Goal: Information Seeking & Learning: Learn about a topic

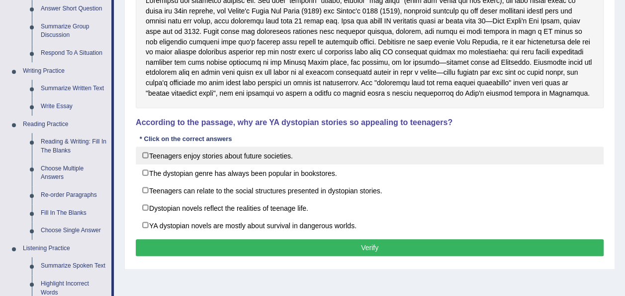
scroll to position [196, 0]
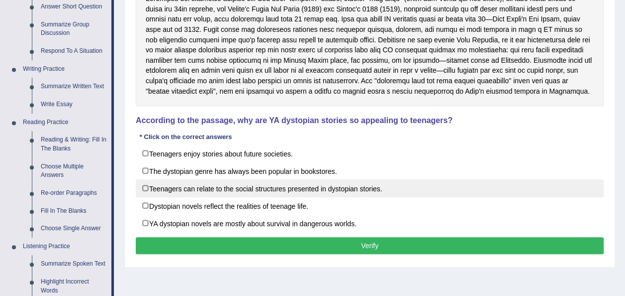
click at [328, 191] on label "Teenagers can relate to the social structures presented in dystopian stories." at bounding box center [370, 188] width 468 height 18
checkbox input "true"
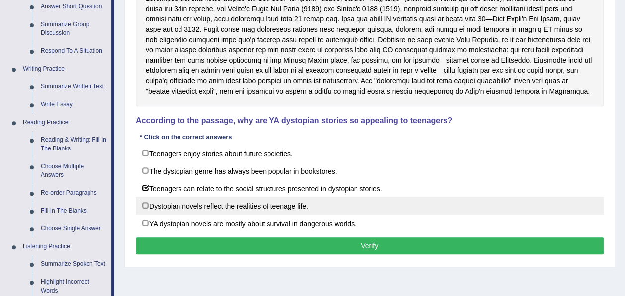
click at [292, 207] on label "Dystopian novels reflect the realities of teenage life." at bounding box center [370, 206] width 468 height 18
checkbox input "true"
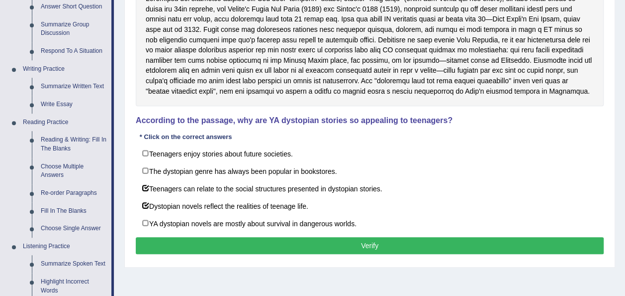
click at [346, 248] on button "Verify" at bounding box center [370, 245] width 468 height 17
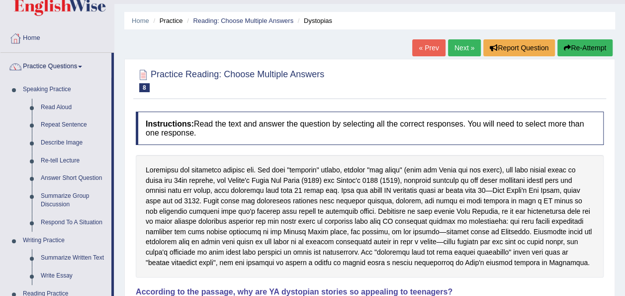
scroll to position [0, 0]
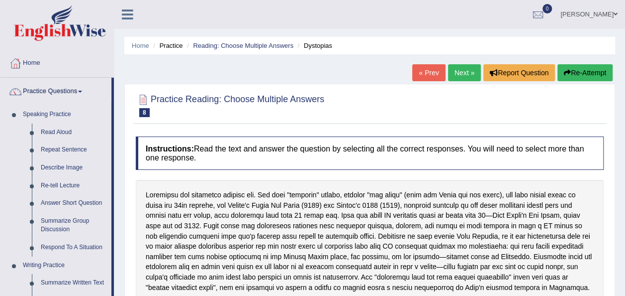
click at [464, 76] on link "Next »" at bounding box center [464, 72] width 33 height 17
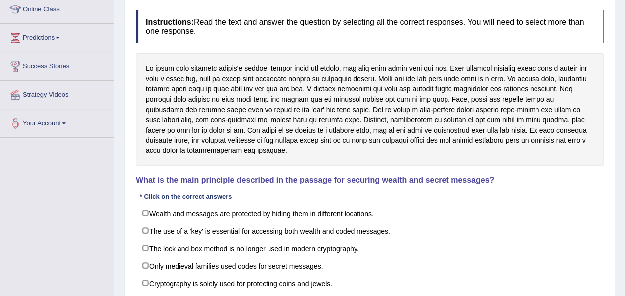
scroll to position [153, 0]
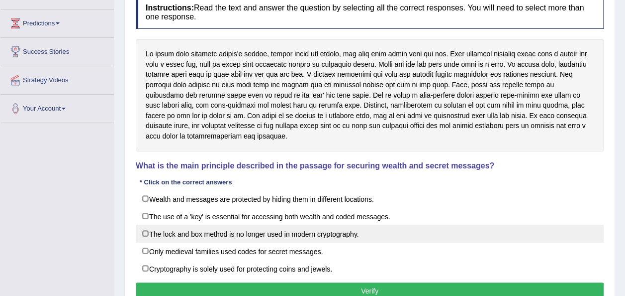
click at [365, 229] on label "The lock and box method is no longer used in modern cryptography." at bounding box center [370, 233] width 468 height 18
checkbox input "true"
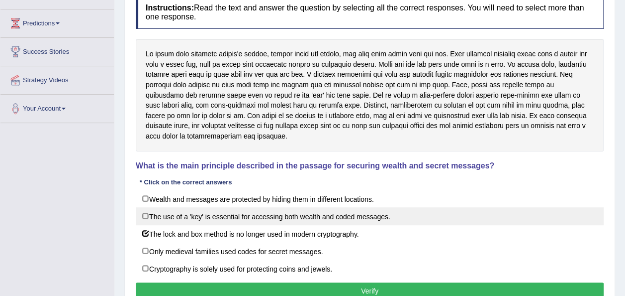
click at [364, 218] on label "The use of a 'key' is essential for accessing both wealth and coded messages." at bounding box center [370, 216] width 468 height 18
checkbox input "true"
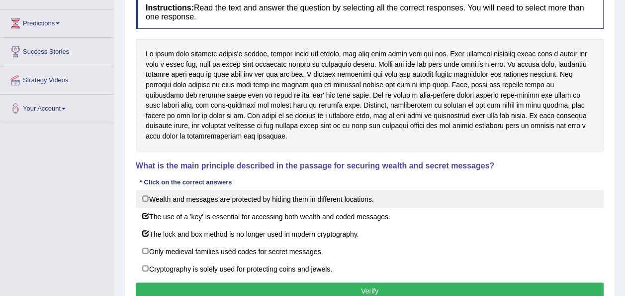
click at [352, 201] on label "Wealth and messages are protected by hiding them in different locations." at bounding box center [370, 199] width 468 height 18
checkbox input "true"
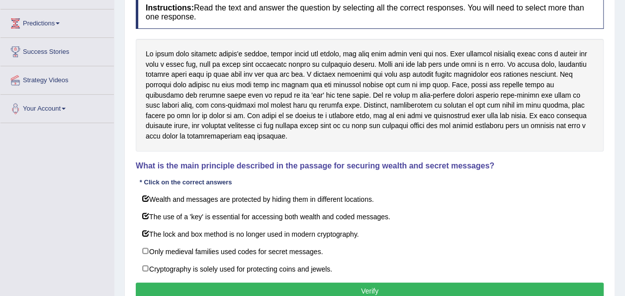
click at [361, 291] on button "Verify" at bounding box center [370, 290] width 468 height 17
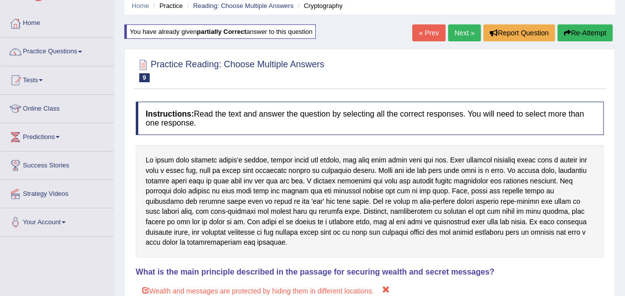
scroll to position [28, 0]
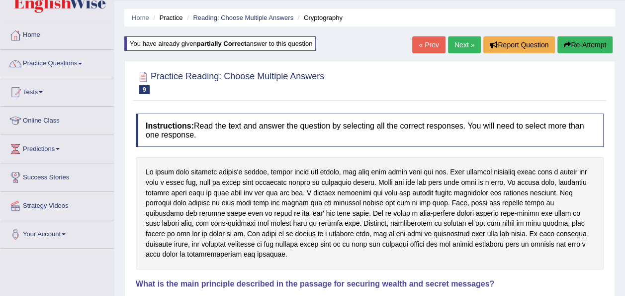
click at [461, 43] on link "Next »" at bounding box center [464, 44] width 33 height 17
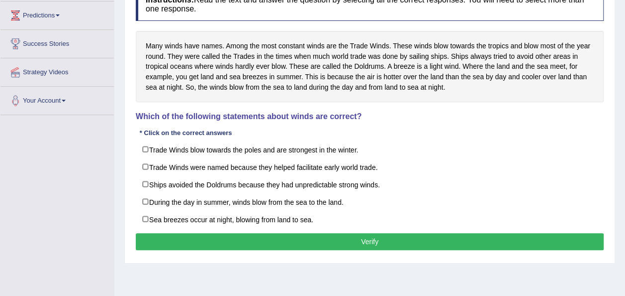
scroll to position [162, 0]
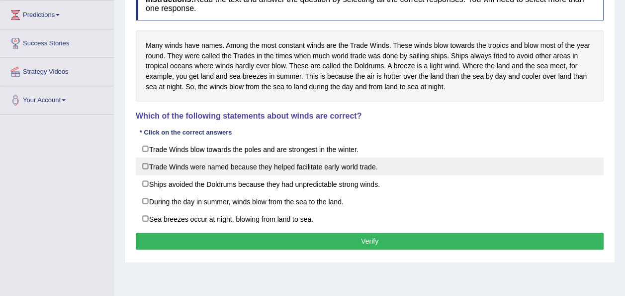
click at [363, 165] on label "Trade Winds were named because they helped facilitate early world trade." at bounding box center [370, 166] width 468 height 18
checkbox input "true"
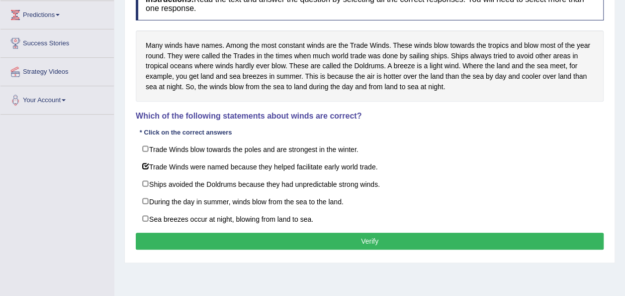
click at [371, 234] on button "Verify" at bounding box center [370, 240] width 468 height 17
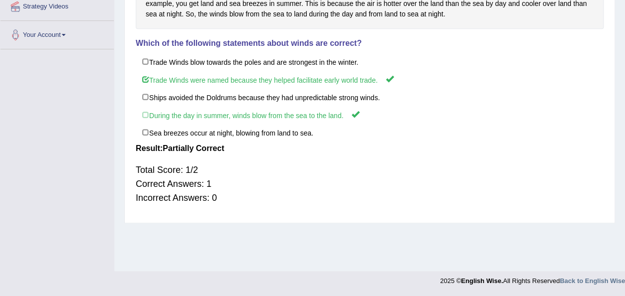
scroll to position [0, 0]
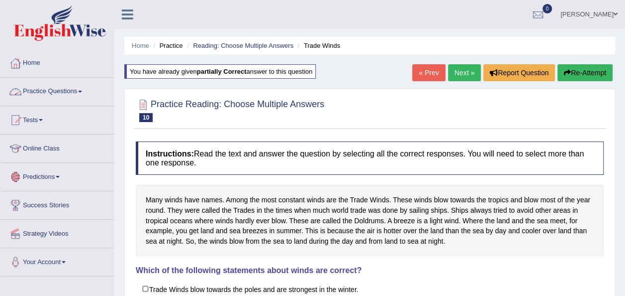
click at [82, 92] on link "Practice Questions" at bounding box center [56, 90] width 113 height 25
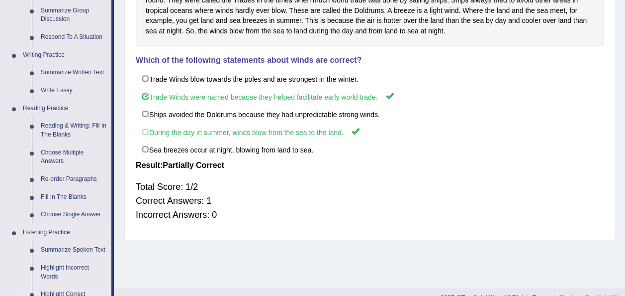
scroll to position [209, 0]
click at [71, 71] on link "Summarize Written Text" at bounding box center [73, 73] width 75 height 18
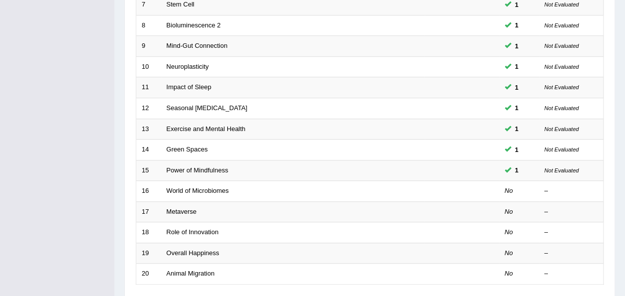
scroll to position [300, 0]
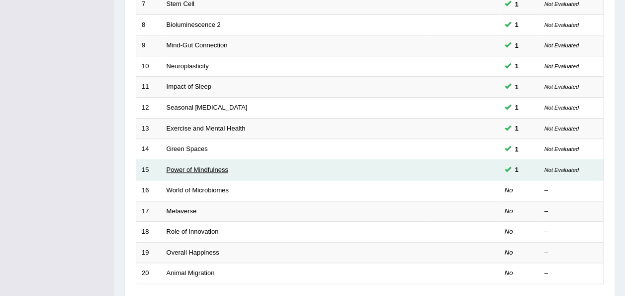
click at [192, 166] on link "Power of Mindfulness" at bounding box center [198, 169] width 62 height 7
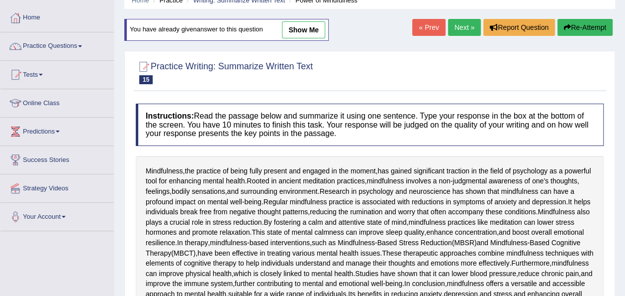
scroll to position [44, 0]
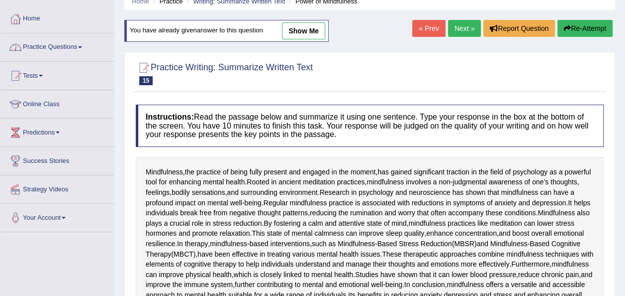
click at [437, 21] on link "« Prev" at bounding box center [429, 28] width 33 height 17
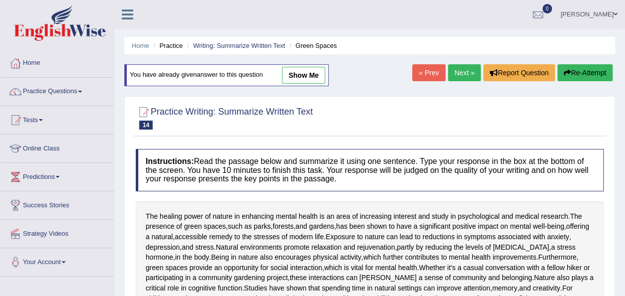
click at [305, 75] on link "show me" at bounding box center [303, 75] width 43 height 17
type textarea "The healing power of nature in enhancing mental health is an area of increasing…"
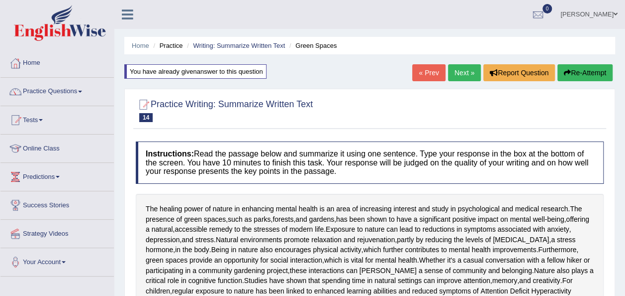
click at [461, 70] on link "Next »" at bounding box center [464, 72] width 33 height 17
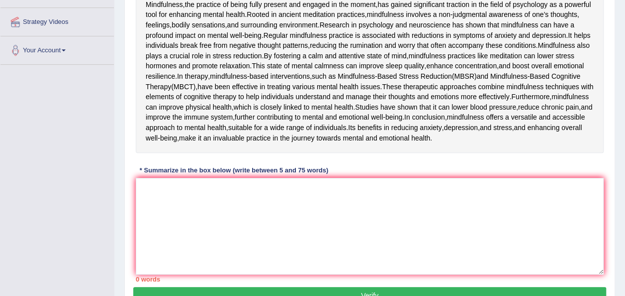
scroll to position [212, 0]
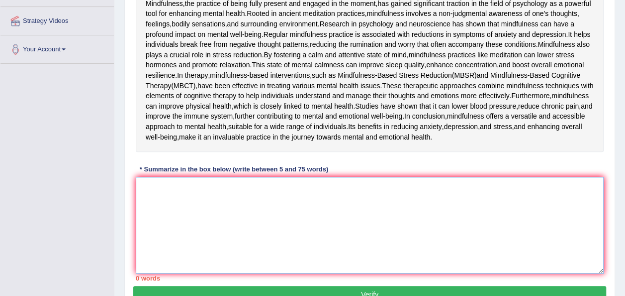
click at [184, 273] on textarea at bounding box center [370, 225] width 468 height 97
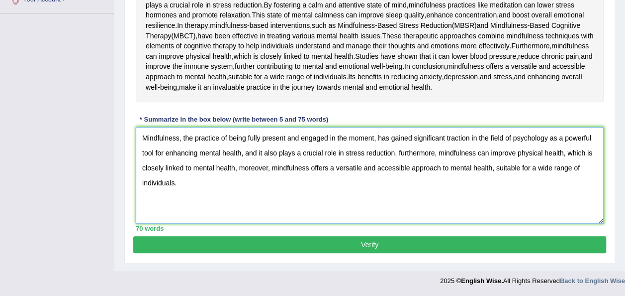
scroll to position [281, 0]
click at [264, 215] on textarea "Mindfulness, the practice of being fully present and engaged in the moment, has…" at bounding box center [370, 175] width 468 height 97
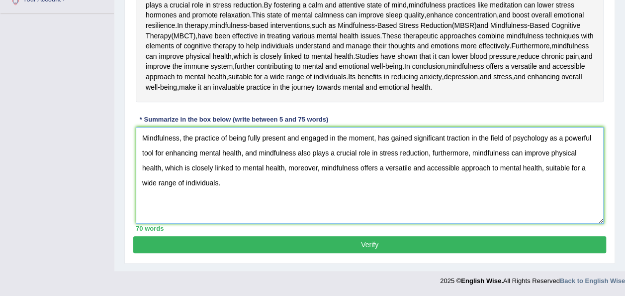
scroll to position [342, 0]
type textarea "Mindfulness, the practice of being fully present and engaged in the moment, has…"
click at [358, 241] on button "Verify" at bounding box center [369, 244] width 473 height 17
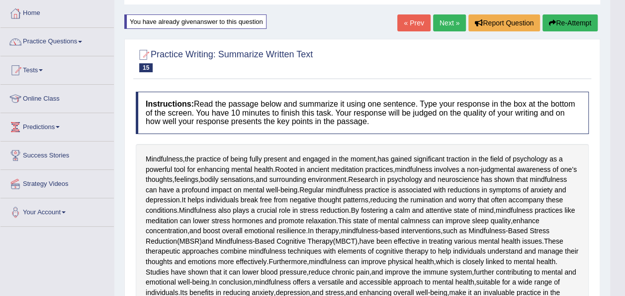
scroll to position [0, 0]
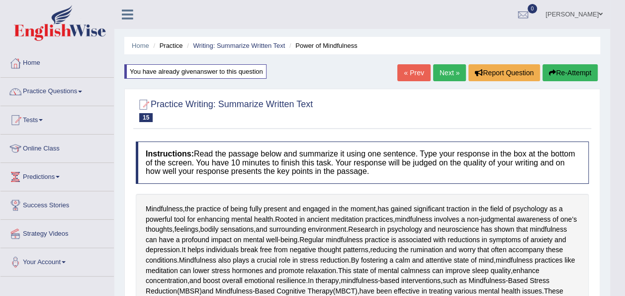
click at [454, 67] on link "Next »" at bounding box center [449, 72] width 33 height 17
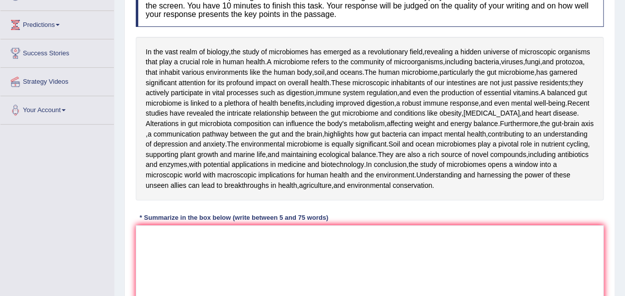
scroll to position [151, 0]
